Goal: Find contact information: Find contact information

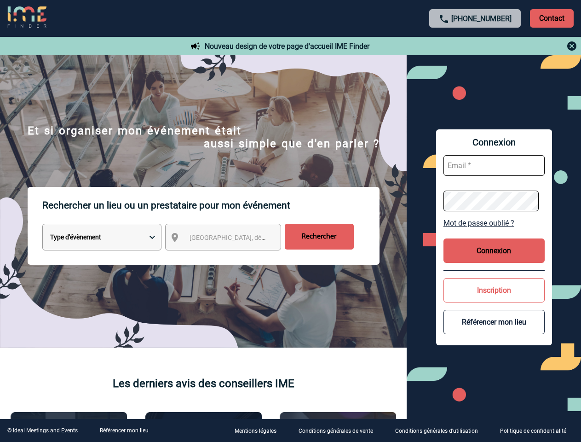
click at [290, 221] on p "Rechercher un lieu ou un prestataire pour mon événement" at bounding box center [210, 205] width 337 height 37
click at [552, 18] on p "Contact" at bounding box center [552, 18] width 44 height 18
click at [475, 46] on div at bounding box center [475, 45] width 205 height 11
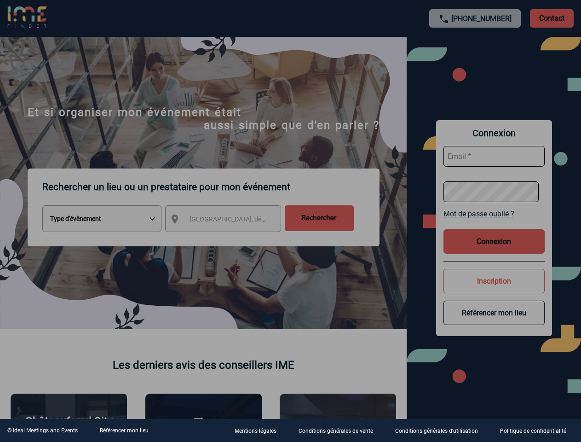
click at [231, 239] on div at bounding box center [290, 221] width 581 height 442
click at [494, 223] on div at bounding box center [290, 221] width 581 height 442
click at [494, 250] on div at bounding box center [290, 221] width 581 height 442
click at [494, 290] on div at bounding box center [290, 221] width 581 height 442
click at [494, 322] on div at bounding box center [290, 221] width 581 height 442
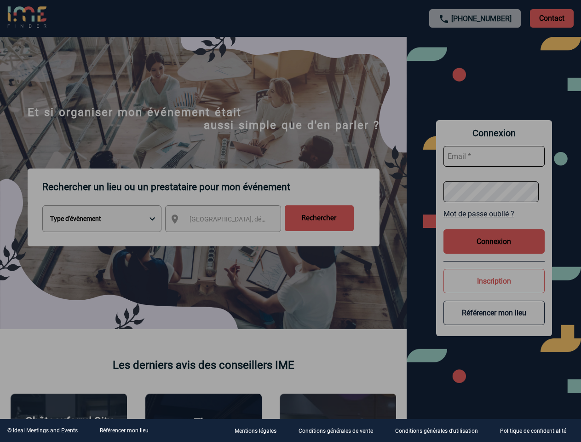
click at [124, 430] on link "Référencer mon lieu" at bounding box center [124, 430] width 49 height 6
